Goal: Task Accomplishment & Management: Use online tool/utility

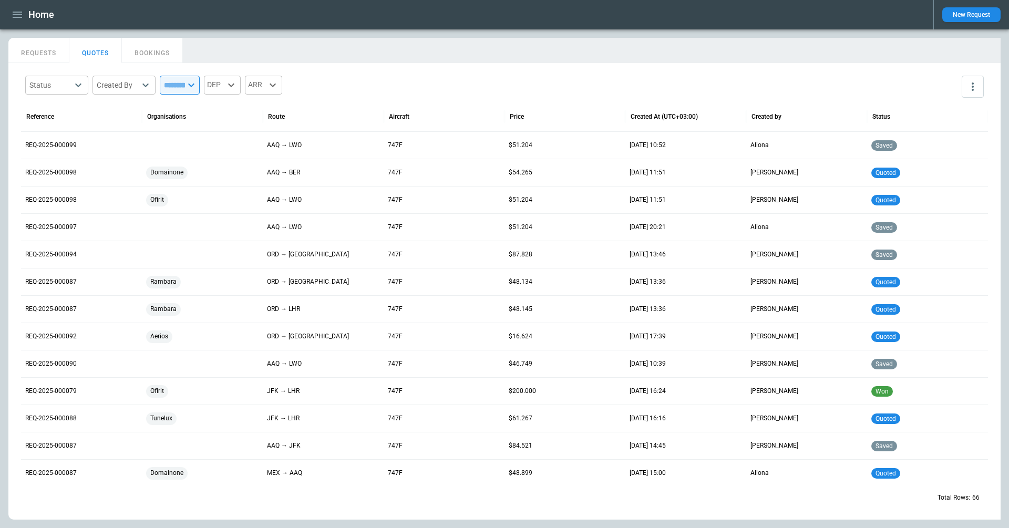
click at [26, 12] on div "Home" at bounding box center [466, 15] width 916 height 18
click at [16, 16] on icon "button" at bounding box center [17, 14] width 13 height 13
click at [54, 118] on li "Switch tenant" at bounding box center [47, 124] width 79 height 17
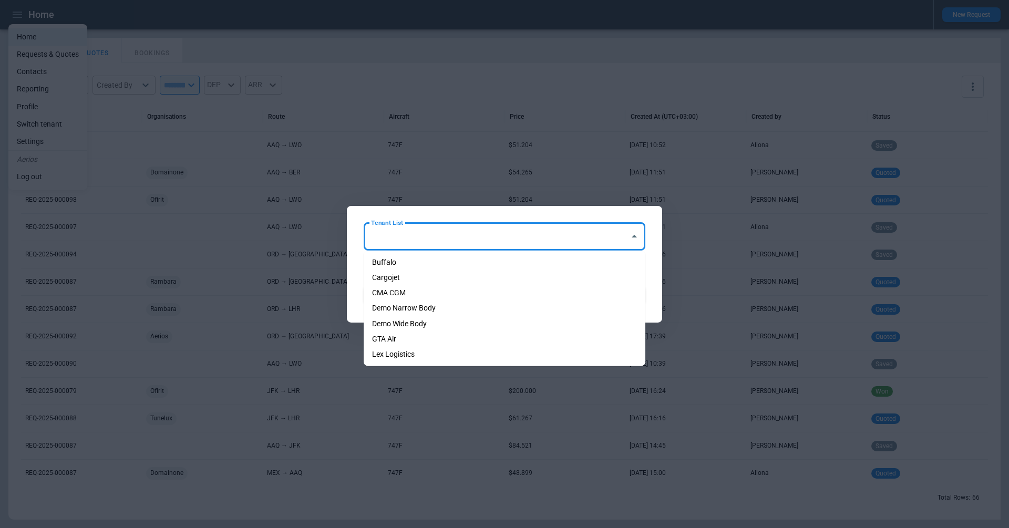
click at [441, 234] on input "Tenant List" at bounding box center [496, 236] width 256 height 18
click at [424, 276] on li "Cargojet" at bounding box center [505, 277] width 282 height 15
type input "********"
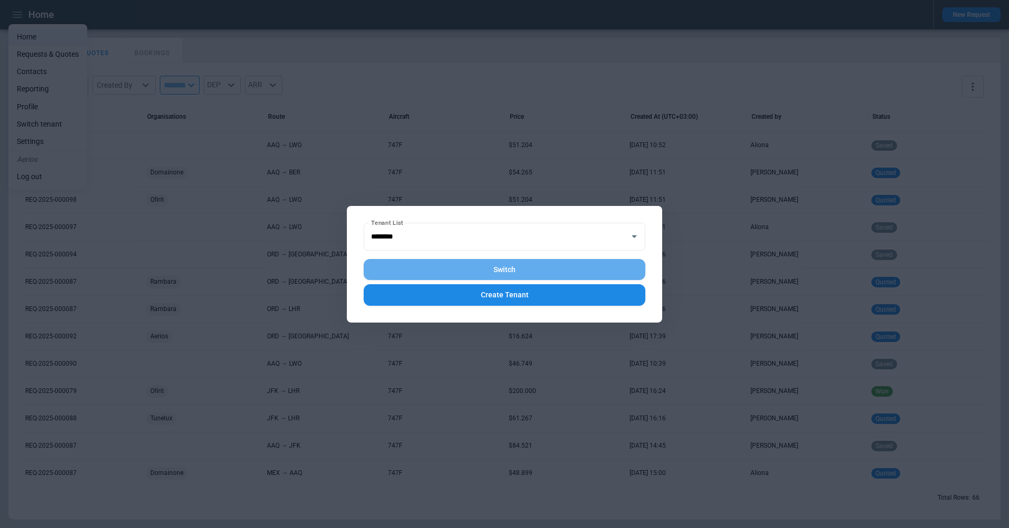
click at [458, 266] on button "Switch" at bounding box center [505, 270] width 282 height 22
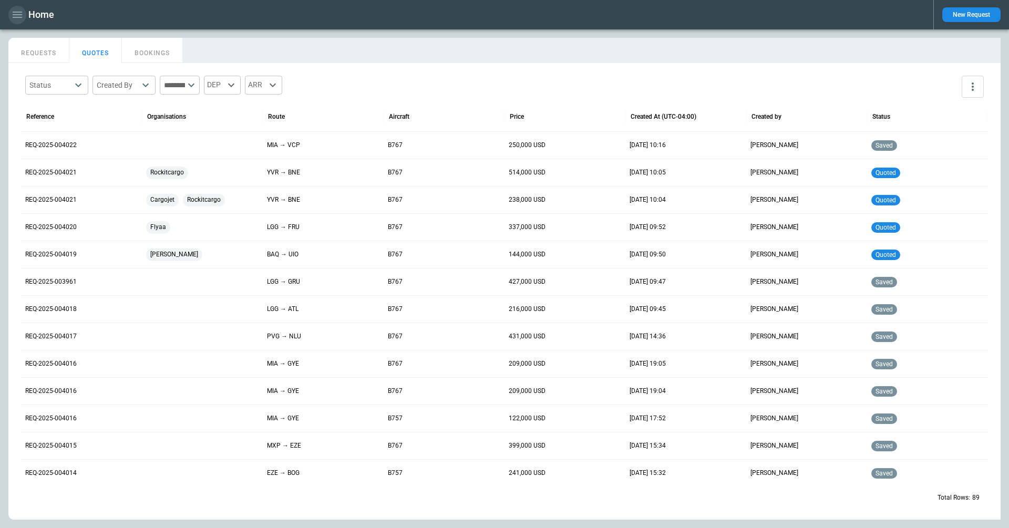
click at [12, 17] on icon "button" at bounding box center [17, 14] width 13 height 13
click at [22, 34] on li "Home" at bounding box center [47, 36] width 79 height 17
click at [41, 122] on li "Switch tenant" at bounding box center [47, 124] width 79 height 17
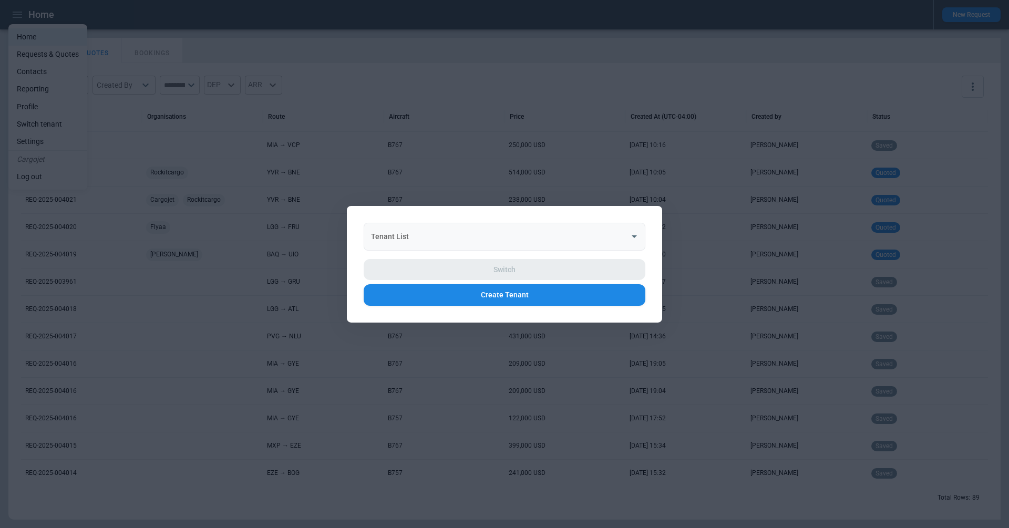
click at [484, 243] on input "Tenant List" at bounding box center [496, 236] width 256 height 18
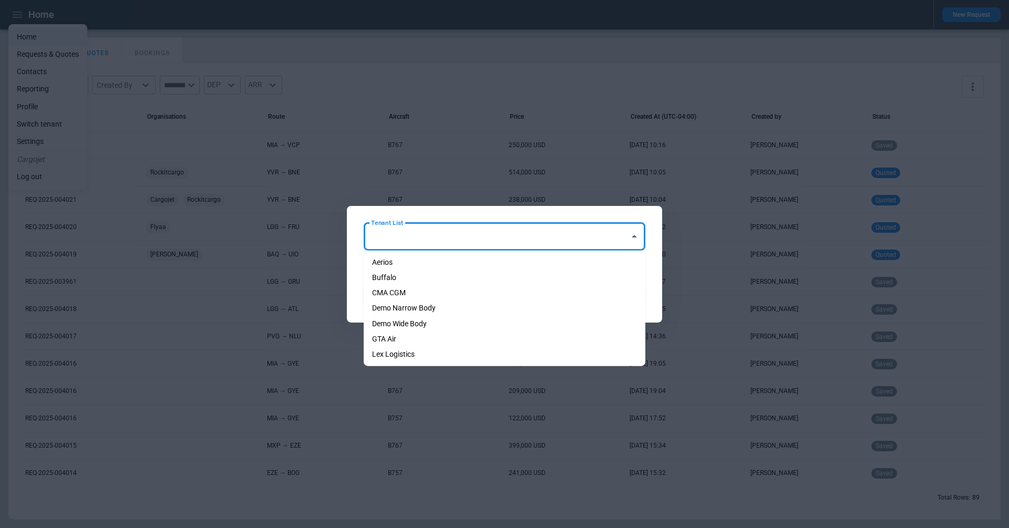
click at [473, 262] on li "Aerios" at bounding box center [505, 262] width 282 height 15
type input "******"
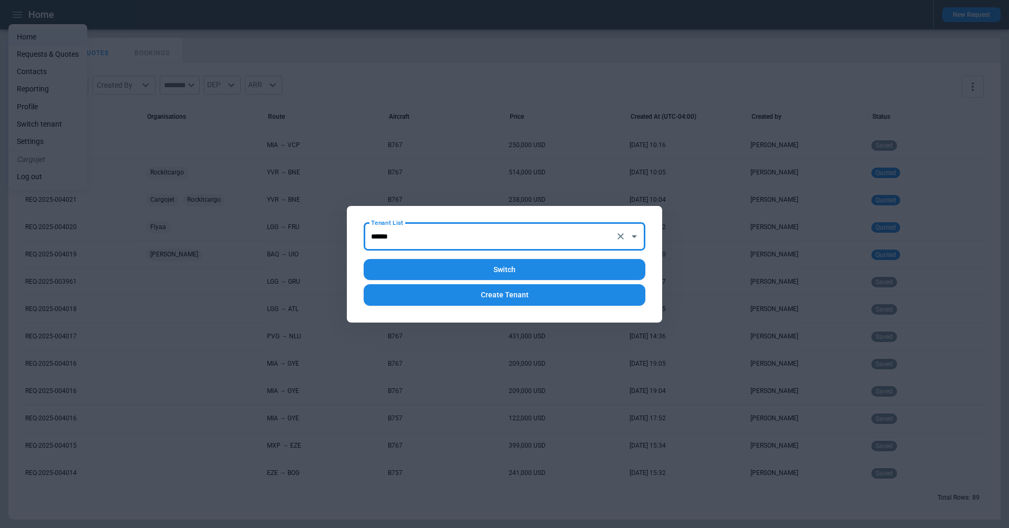
click at [486, 262] on button "Switch" at bounding box center [505, 270] width 282 height 22
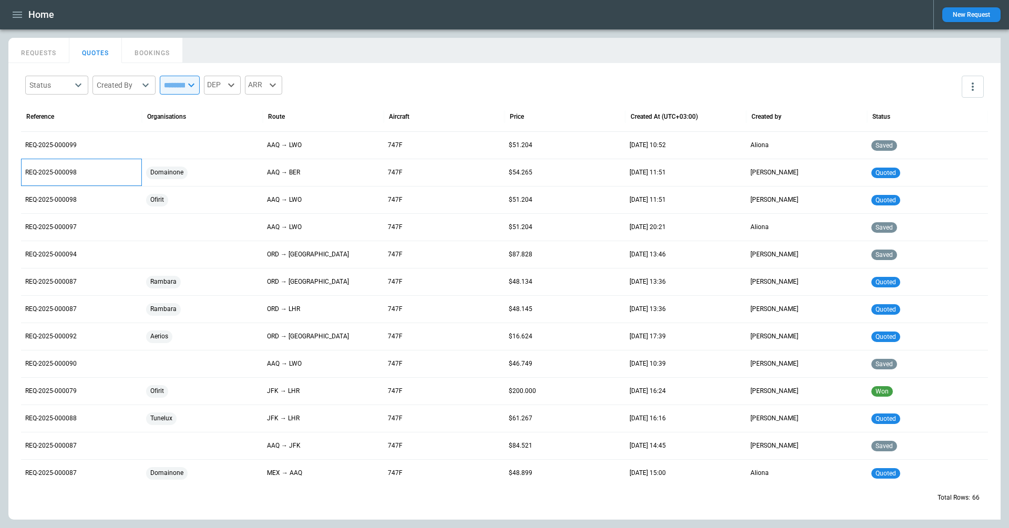
click at [65, 169] on p "REQ-2025-000098" at bounding box center [81, 172] width 112 height 9
